Goal: Ask a question

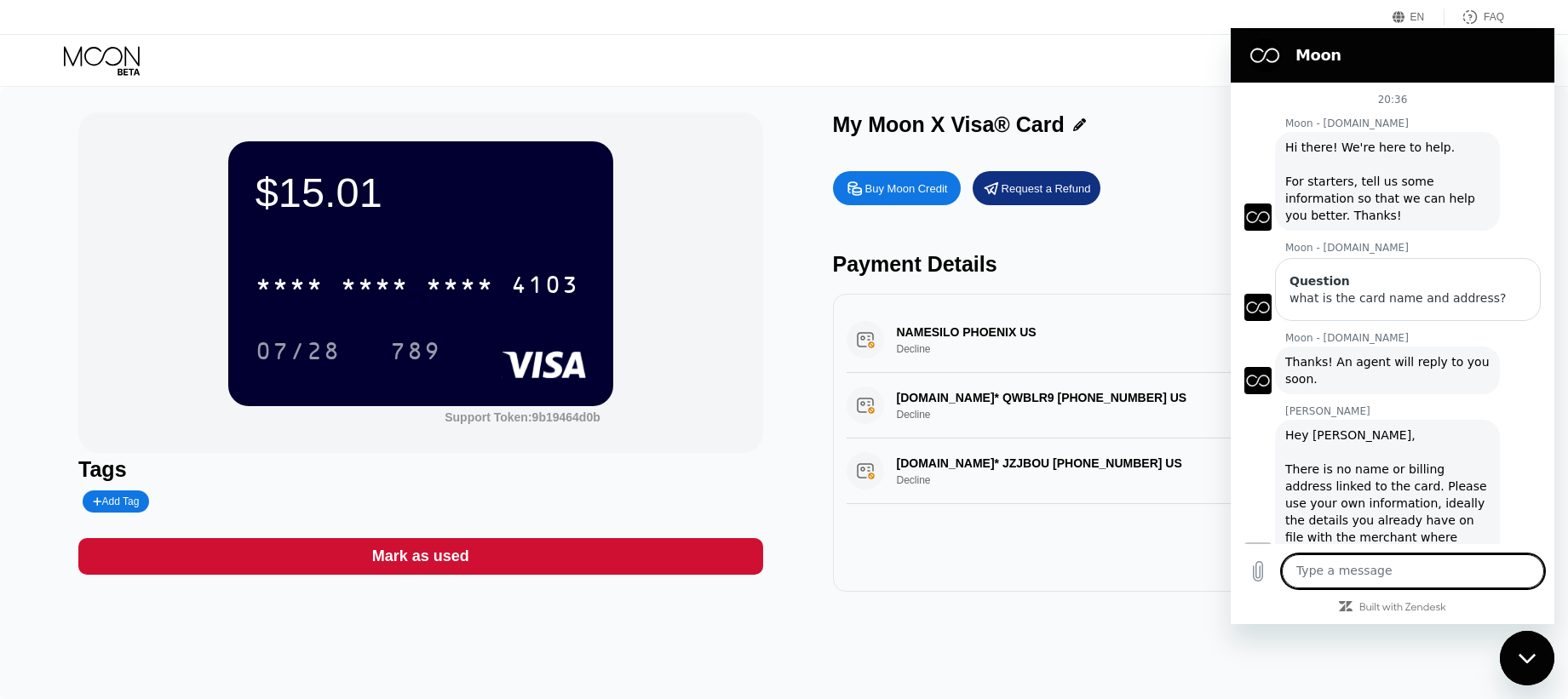
scroll to position [272, 0]
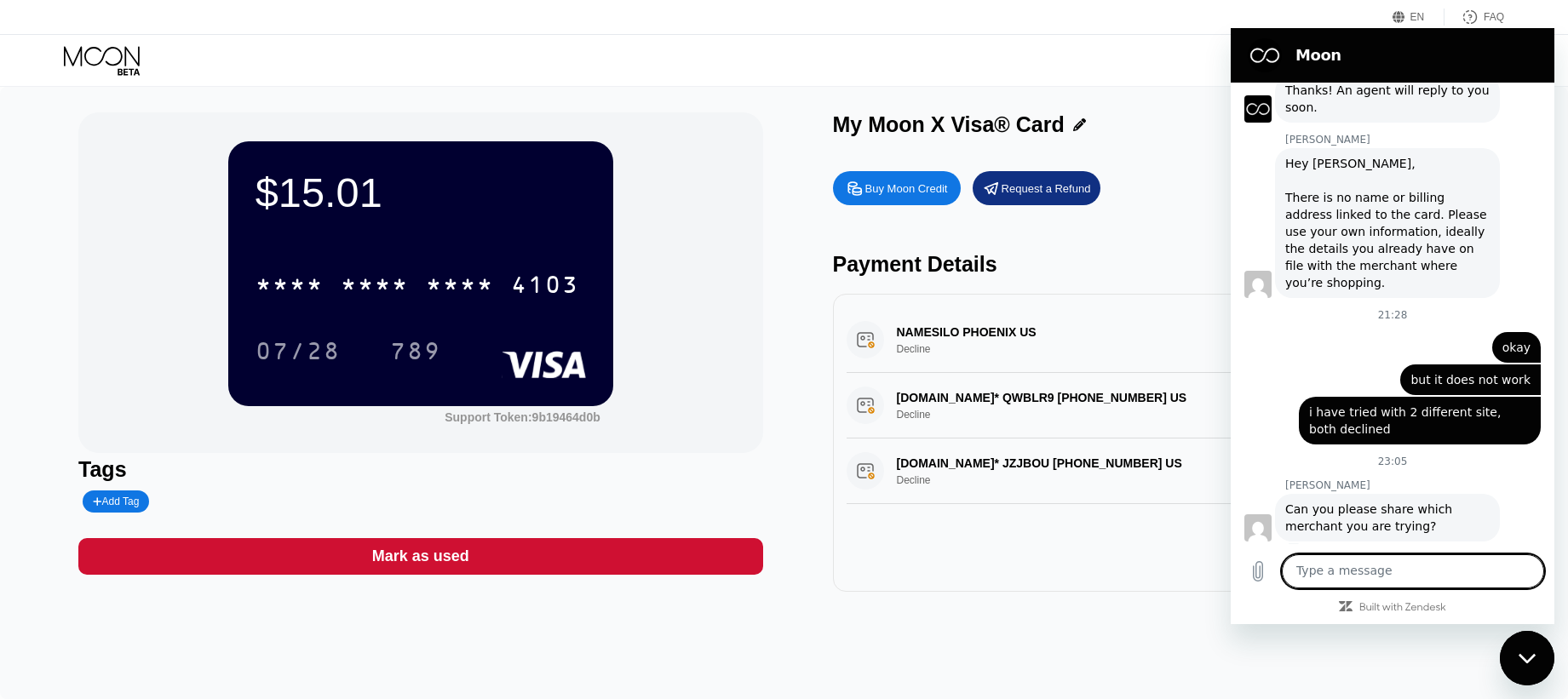
click at [1317, 558] on textarea at bounding box center [1412, 571] width 263 height 34
type textarea "[DOMAIN_NAME] [DOMAIN_NAME]"
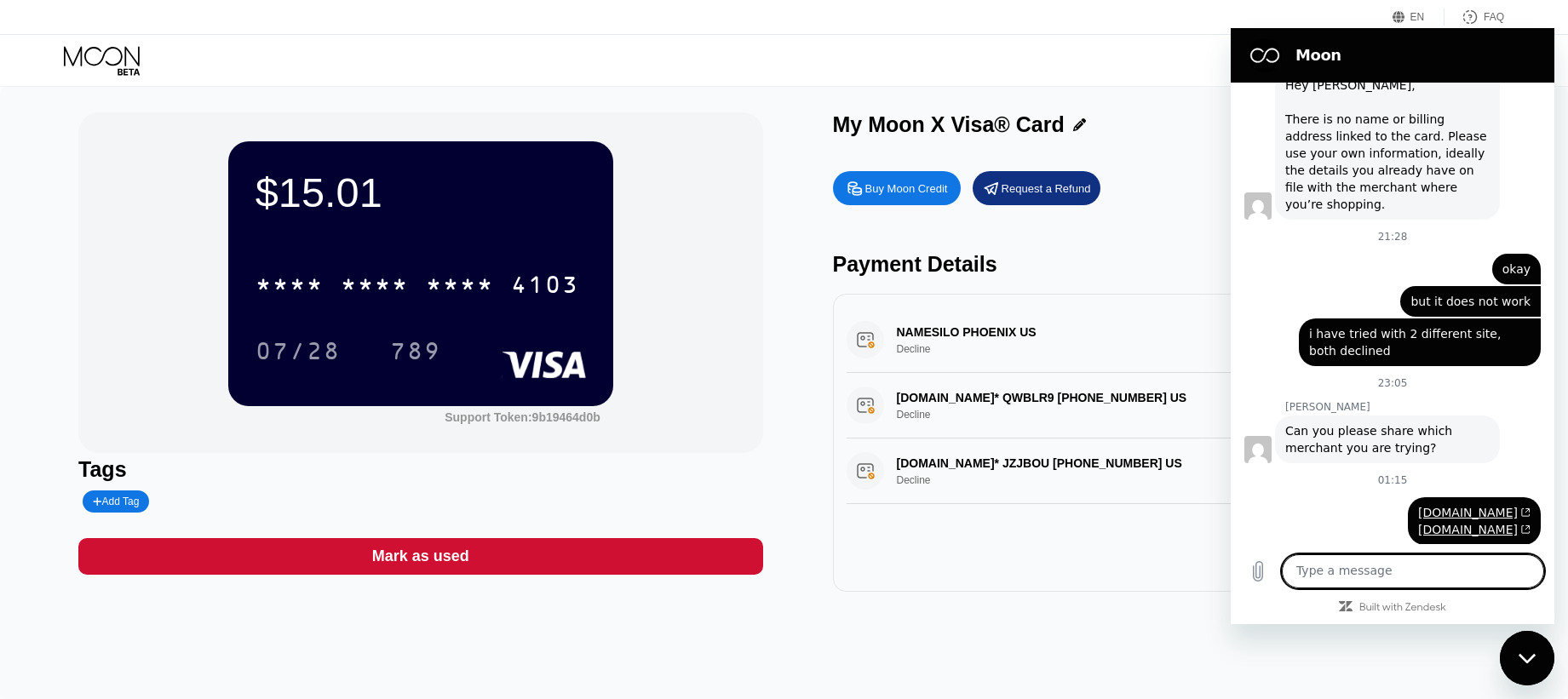
scroll to position [354, 0]
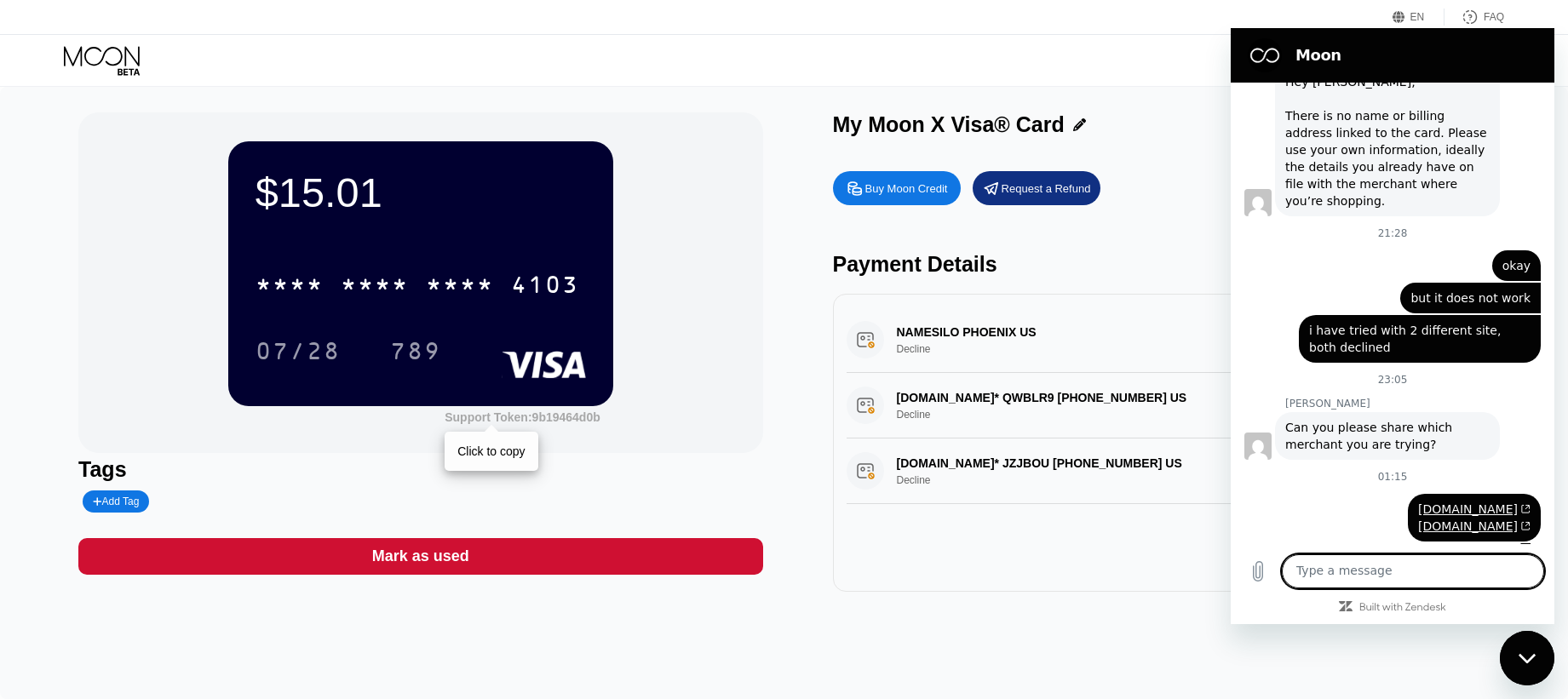
click at [553, 412] on div "Support Token: 9b19464d0b" at bounding box center [522, 417] width 156 height 14
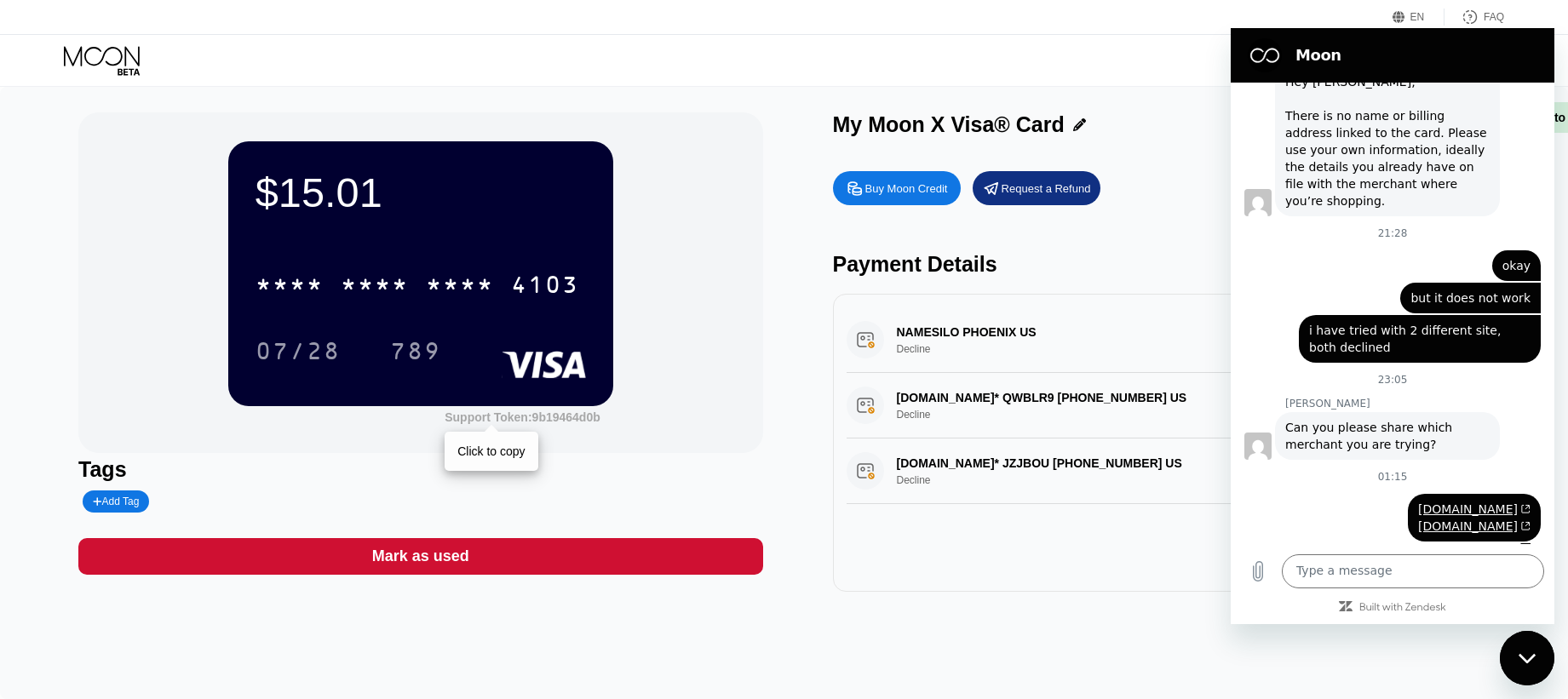
click at [553, 412] on div "Support Token: 9b19464d0b" at bounding box center [522, 417] width 156 height 14
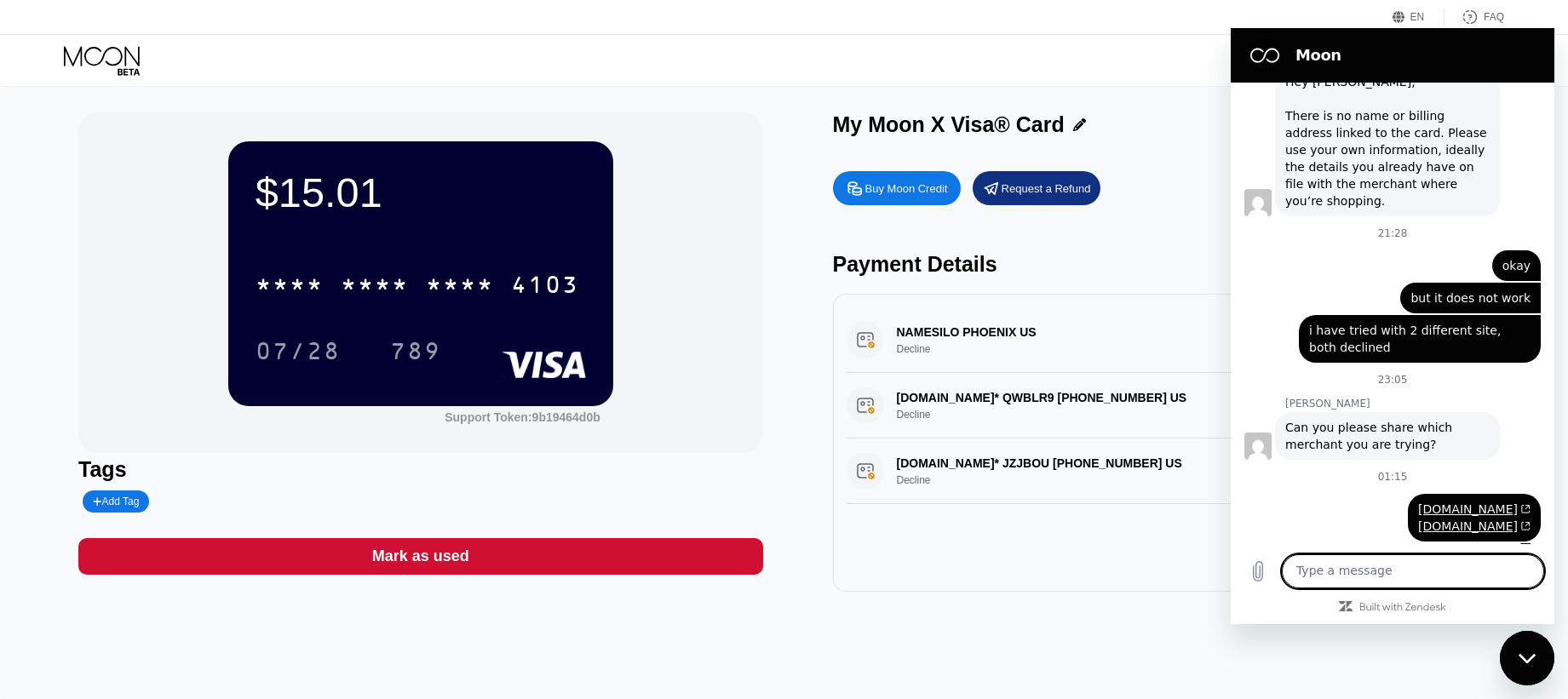
click at [1402, 578] on textarea at bounding box center [1412, 571] width 263 height 34
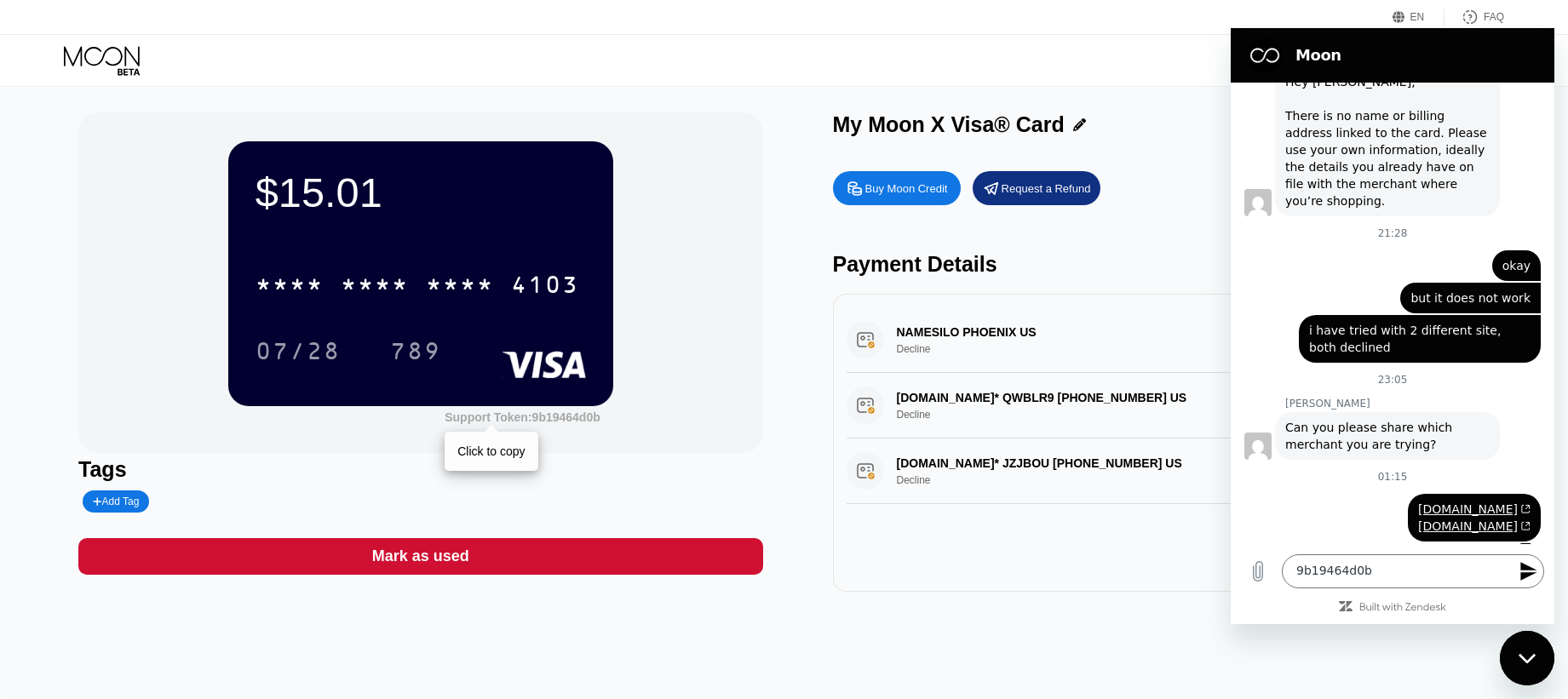
drag, startPoint x: 440, startPoint y: 412, endPoint x: 548, endPoint y: 419, distance: 108.2
click at [548, 419] on div "Support Token: 9b19464d0b Click to copy" at bounding box center [421, 414] width 385 height 17
drag, startPoint x: 439, startPoint y: 414, endPoint x: 579, endPoint y: 422, distance: 140.2
click at [579, 422] on div "Support Token: 9b19464d0b Click to copy" at bounding box center [421, 414] width 385 height 17
click at [1384, 581] on textarea "9b19464d0b" at bounding box center [1412, 571] width 263 height 34
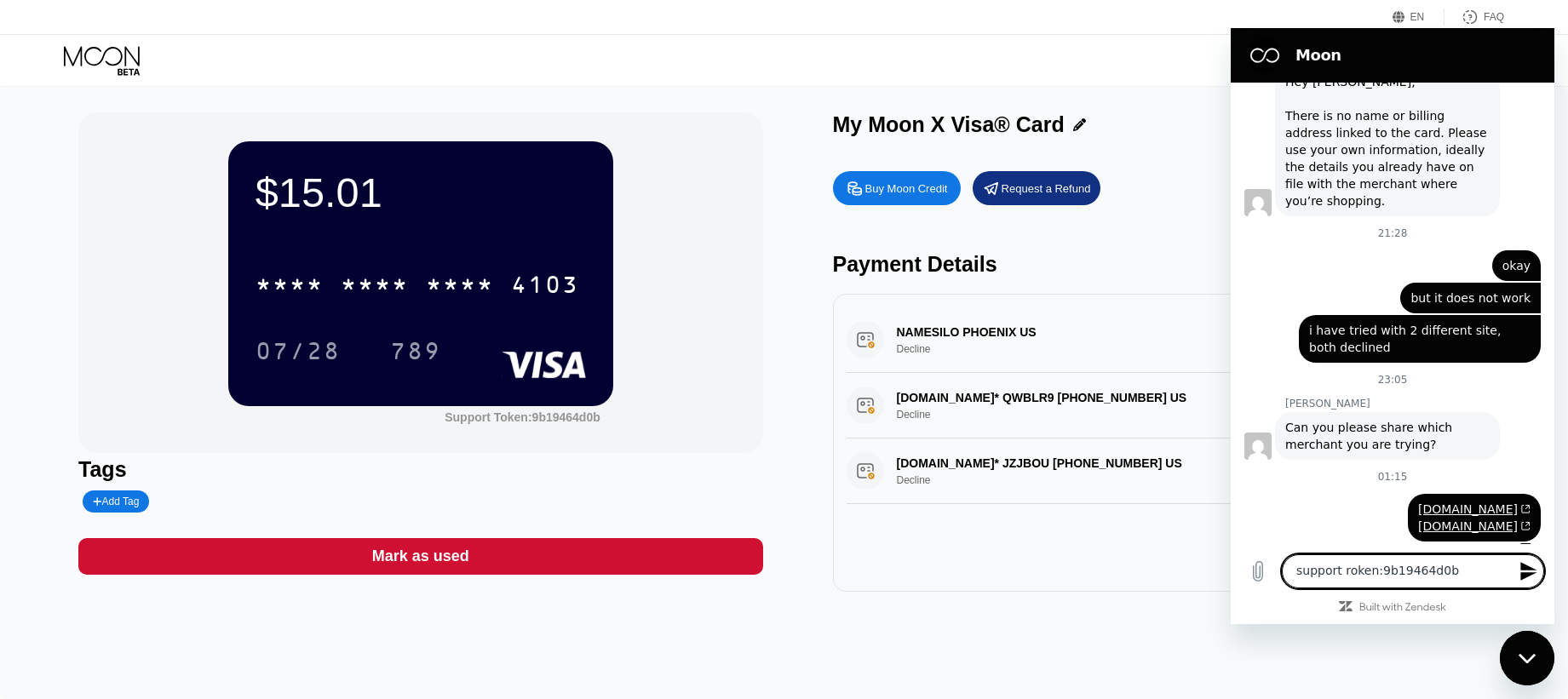
type textarea "support roken: 9b19464d0b"
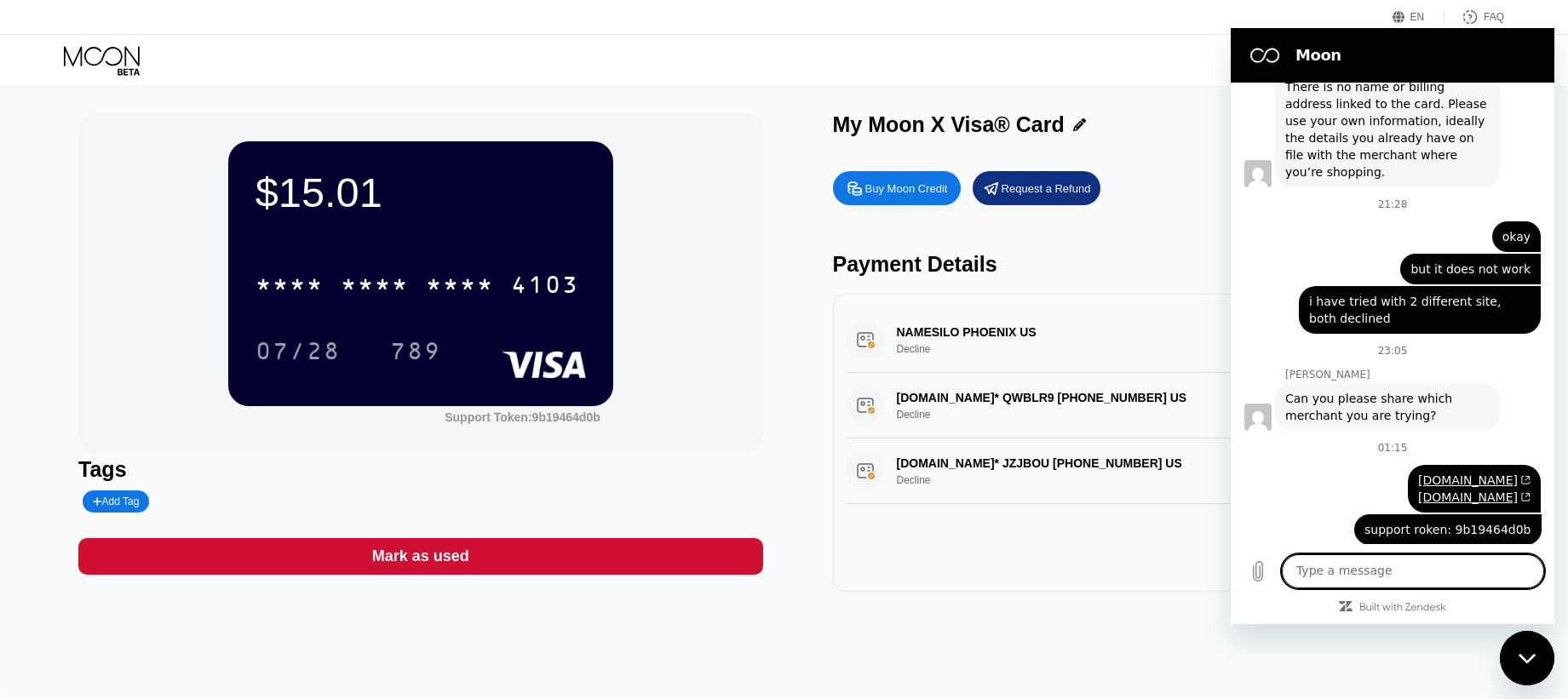
scroll to position [386, 0]
